Goal: Download file/media

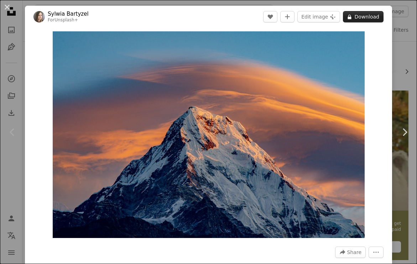
scroll to position [187, 0]
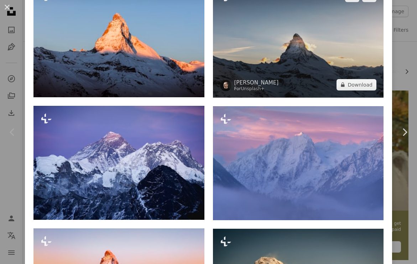
scroll to position [541, 0]
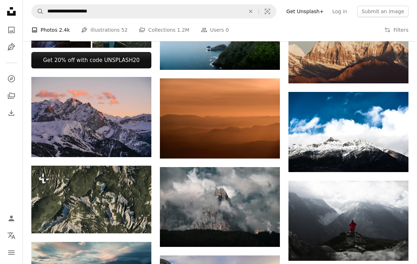
scroll to position [271, 0]
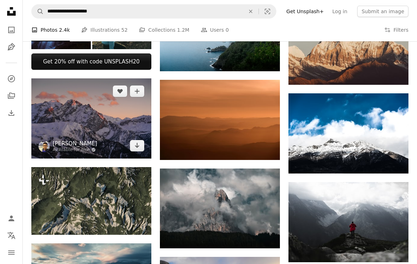
click at [87, 144] on link "[PERSON_NAME]" at bounding box center [75, 143] width 45 height 7
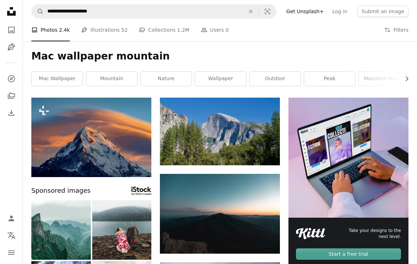
scroll to position [271, 0]
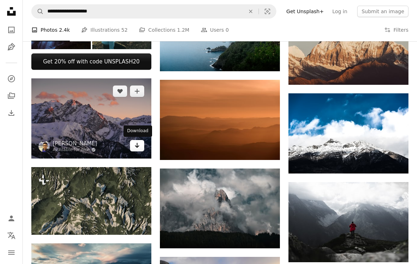
click at [137, 149] on icon "Arrow pointing down" at bounding box center [137, 145] width 6 height 9
